Goal: Check status

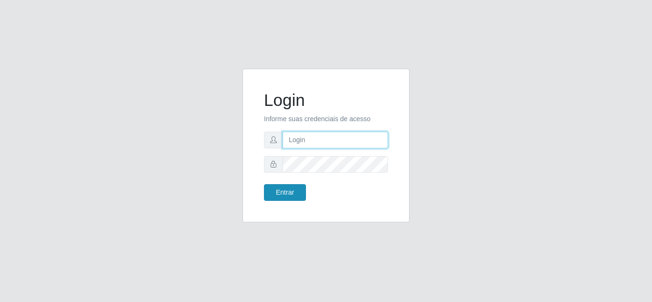
type input "[EMAIL_ADDRESS][DOMAIN_NAME]"
click at [290, 188] on button "Entrar" at bounding box center [285, 192] width 42 height 17
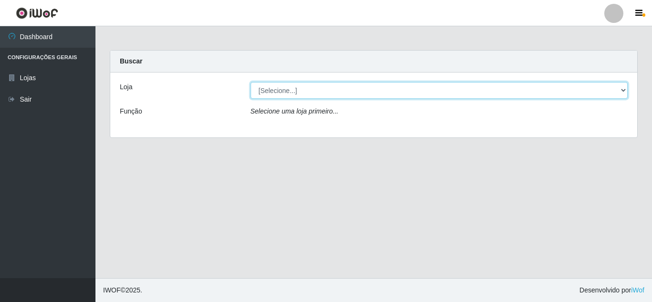
click at [303, 92] on select "[Selecione...] Leite Clan - [GEOGRAPHIC_DATA]" at bounding box center [439, 90] width 377 height 17
select select "498"
click at [251, 82] on select "[Selecione...] Leite Clan - [GEOGRAPHIC_DATA]" at bounding box center [439, 90] width 377 height 17
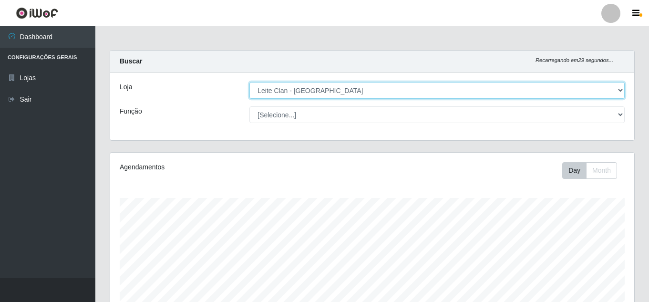
scroll to position [198, 524]
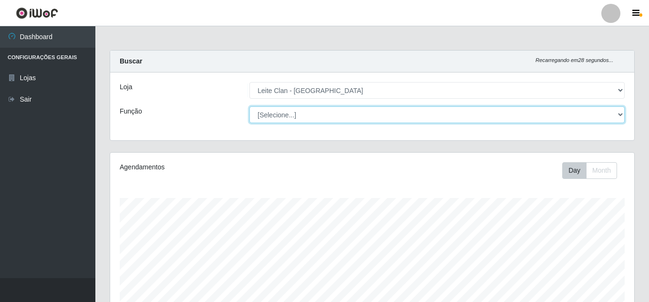
click at [288, 113] on select "[Selecione...] Auxiliar de Depósito Carregador e Descarregador de Caminhão ++" at bounding box center [438, 114] width 376 height 17
select select "106"
click at [250, 106] on select "[Selecione...] Auxiliar de Depósito Carregador e Descarregador de Caminhão ++" at bounding box center [438, 114] width 376 height 17
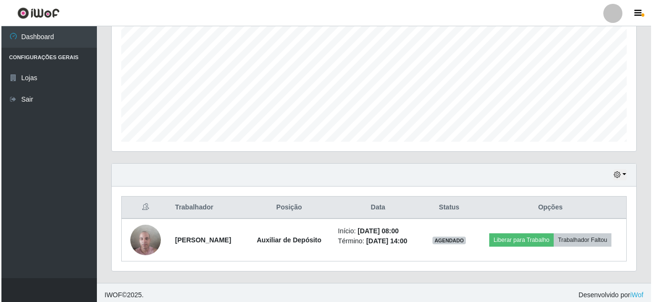
scroll to position [204, 0]
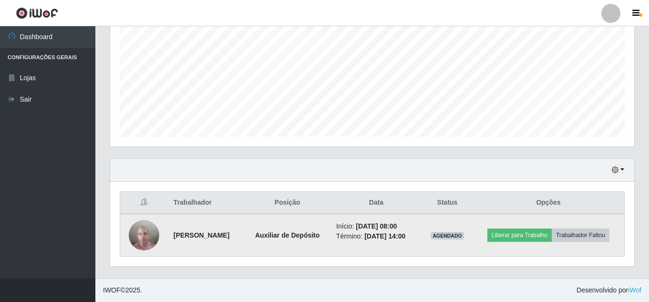
click at [142, 237] on img at bounding box center [144, 235] width 31 height 41
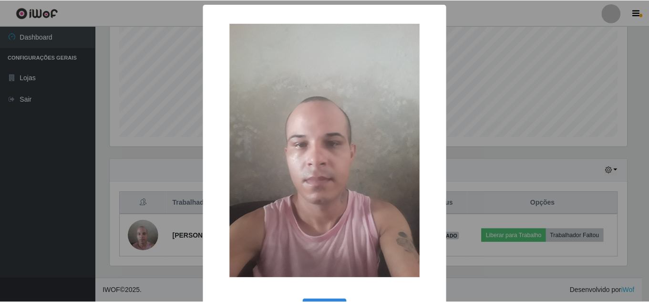
scroll to position [36, 0]
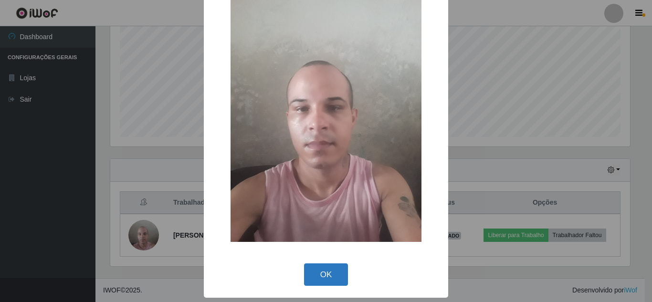
click at [316, 275] on button "OK" at bounding box center [326, 274] width 44 height 22
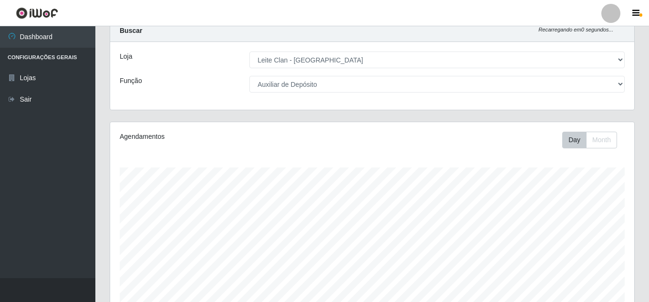
scroll to position [0, 0]
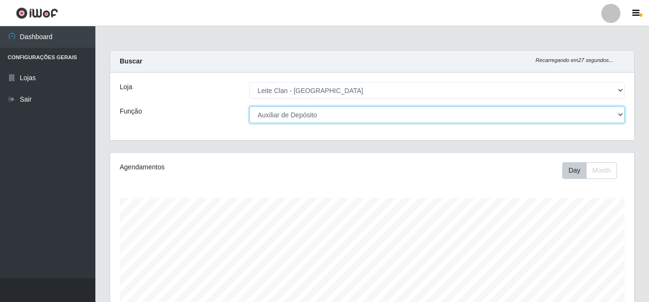
click at [304, 112] on select "[Selecione...] Auxiliar de Depósito Carregador e Descarregador de Caminhão ++" at bounding box center [438, 114] width 376 height 17
click at [250, 106] on select "[Selecione...] Auxiliar de Depósito Carregador e Descarregador de Caminhão ++" at bounding box center [438, 114] width 376 height 17
